Goal: Find specific page/section: Find specific page/section

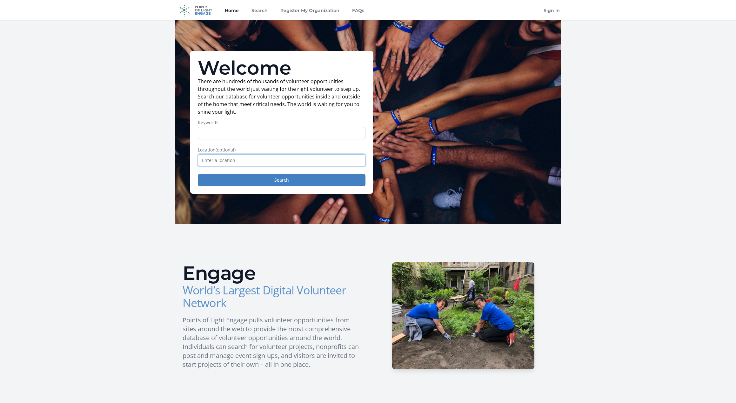
click at [216, 161] on input "text" at bounding box center [282, 160] width 168 height 12
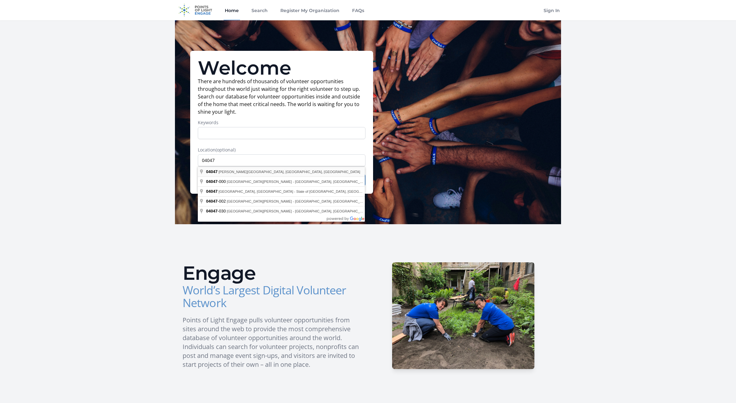
type input "[PERSON_NAME][GEOGRAPHIC_DATA], [GEOGRAPHIC_DATA]"
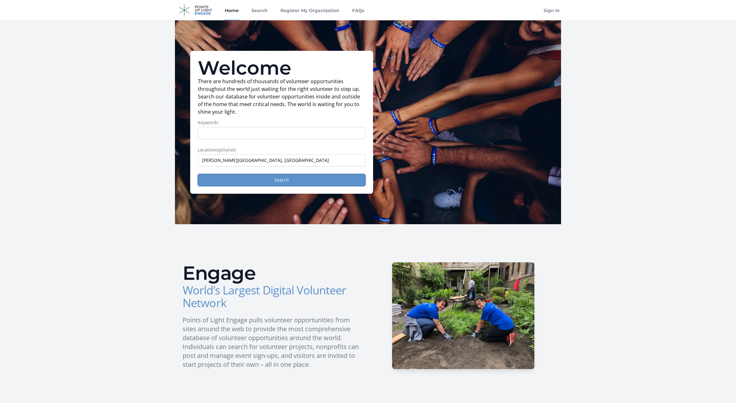
click at [246, 180] on button "Search" at bounding box center [282, 180] width 168 height 12
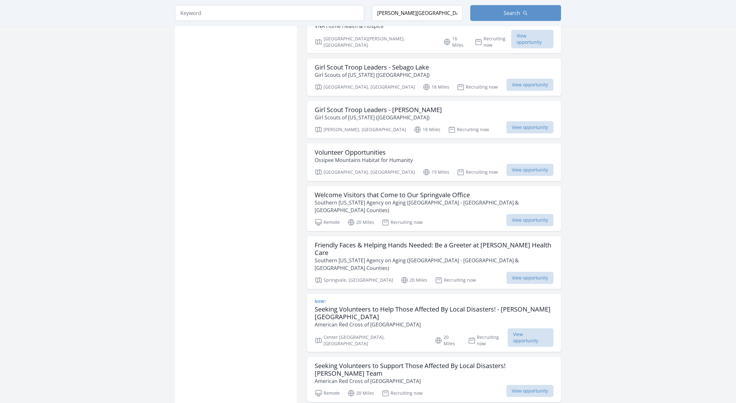
scroll to position [635, 0]
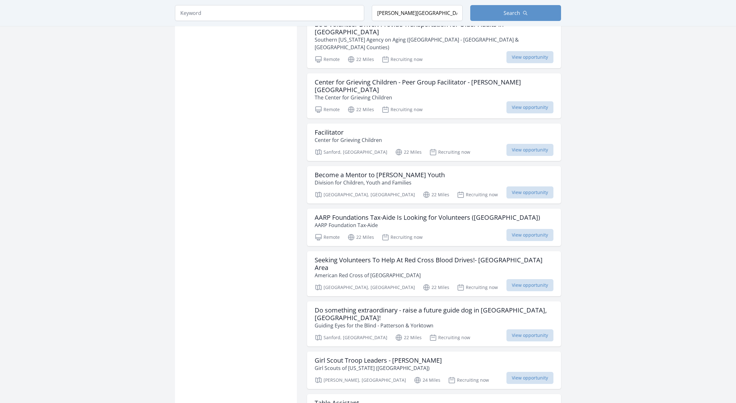
scroll to position [1429, 0]
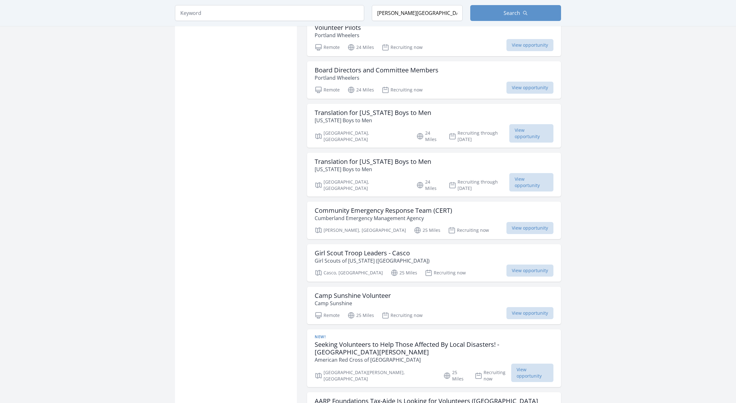
scroll to position [1937, 0]
